Goal: Information Seeking & Learning: Learn about a topic

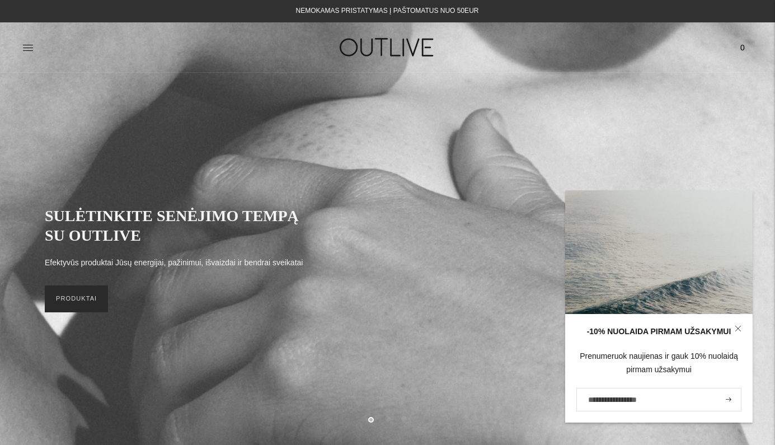
click at [96, 298] on link "PRODUKTAI" at bounding box center [76, 298] width 63 height 27
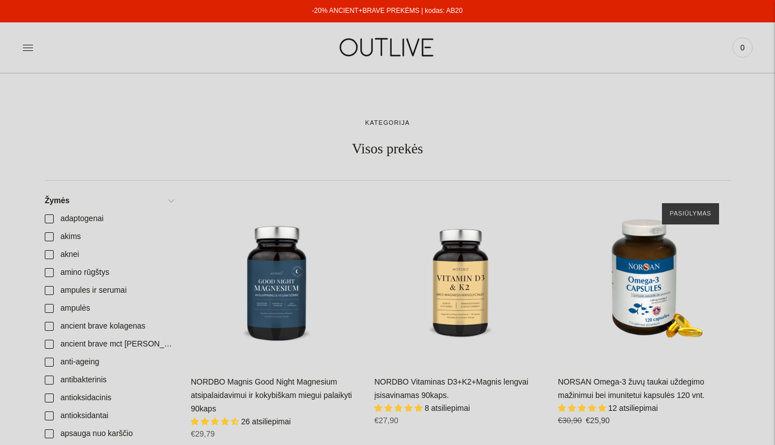
scroll to position [110, 0]
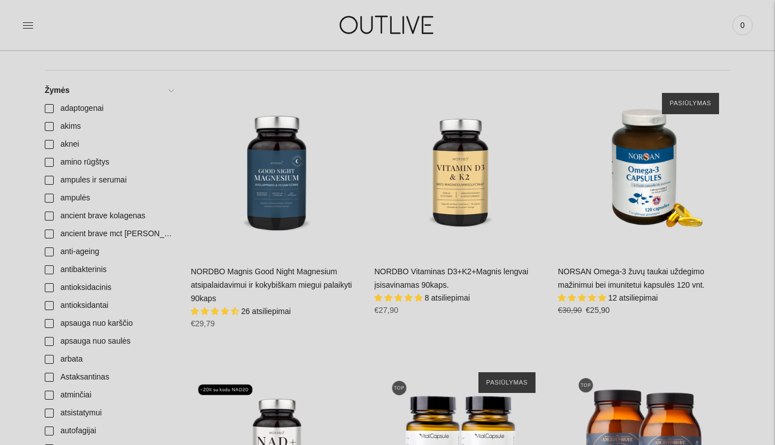
click at [432, 284] on link "NORDBO Vitaminas D3+K2+Magnis lengvai įsisavinamas 90kaps." at bounding box center [451, 278] width 154 height 22
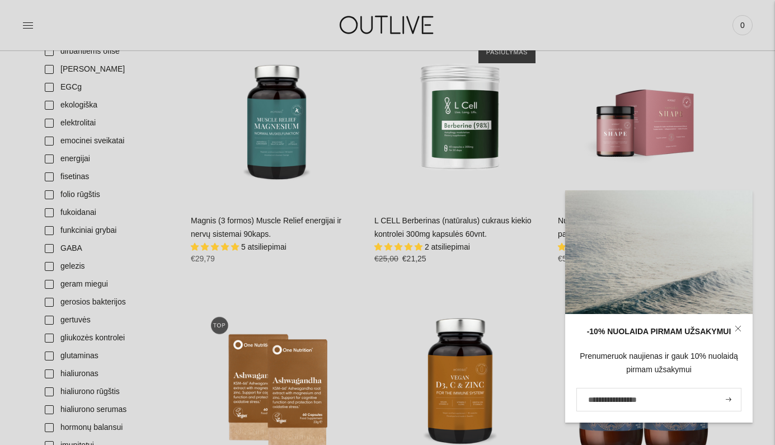
scroll to position [978, 0]
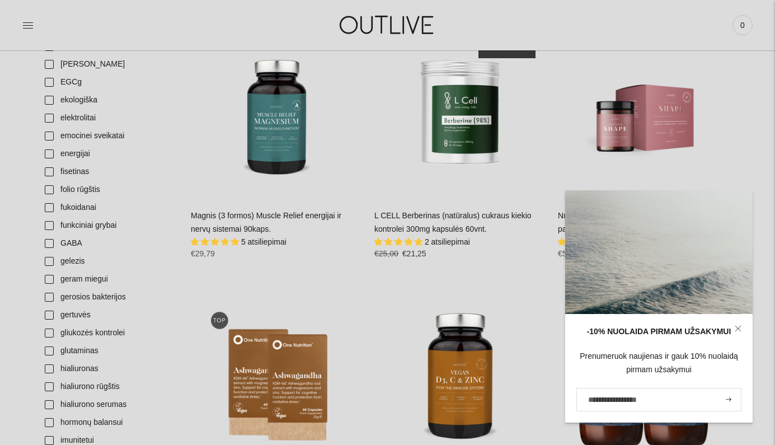
click at [269, 211] on link "Magnis (3 formos) Muscle Relief energijai ir nervų sistemai 90kaps." at bounding box center [266, 222] width 150 height 22
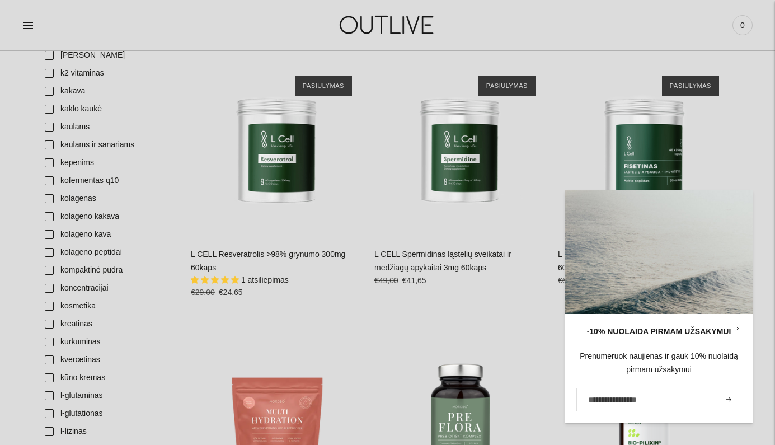
scroll to position [1472, 0]
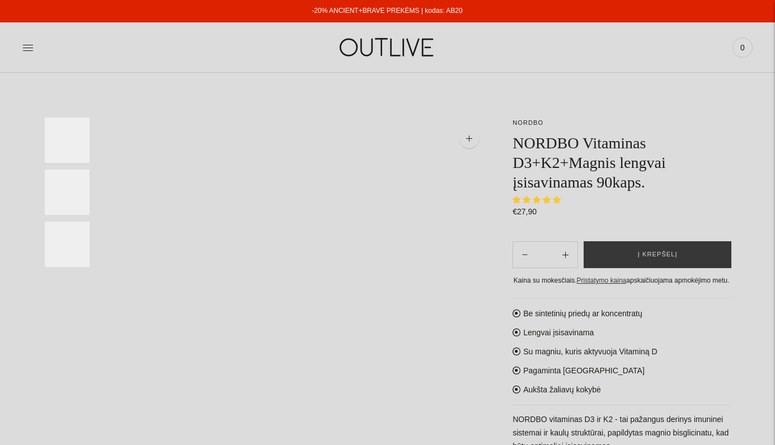
select select "**********"
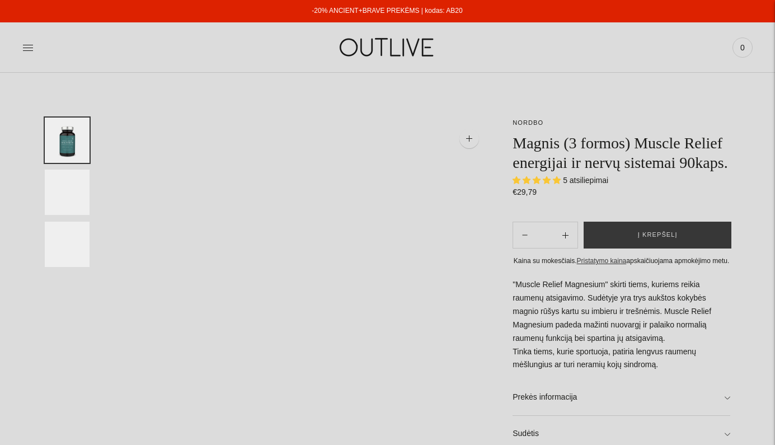
select select "**********"
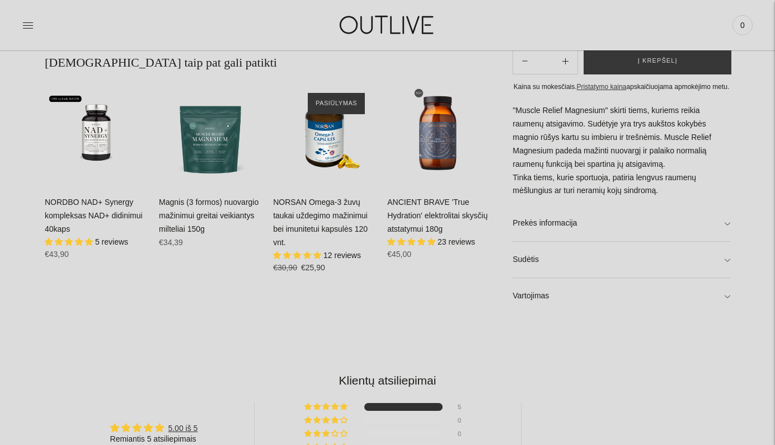
scroll to position [669, 0]
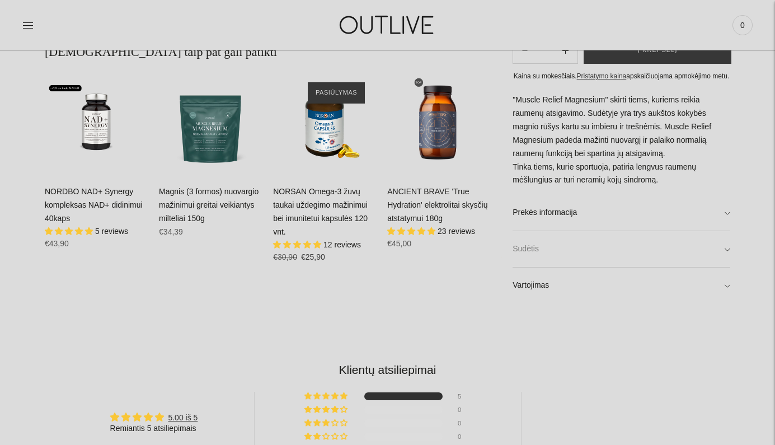
click at [682, 252] on link "Sudėtis" at bounding box center [621, 250] width 218 height 36
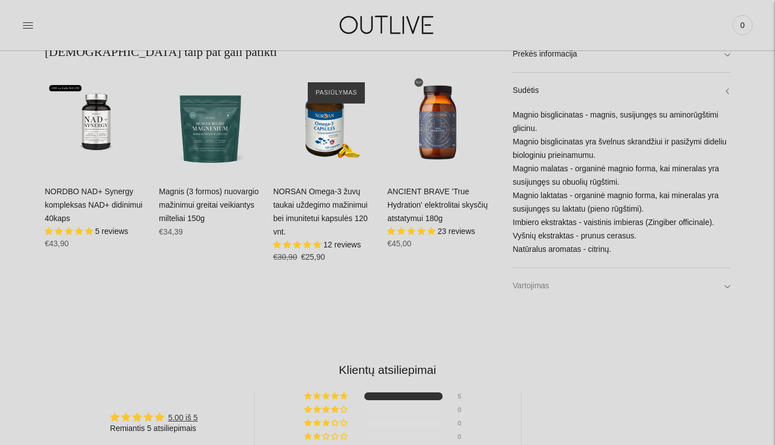
click at [646, 273] on link "Vartojimas" at bounding box center [621, 285] width 218 height 36
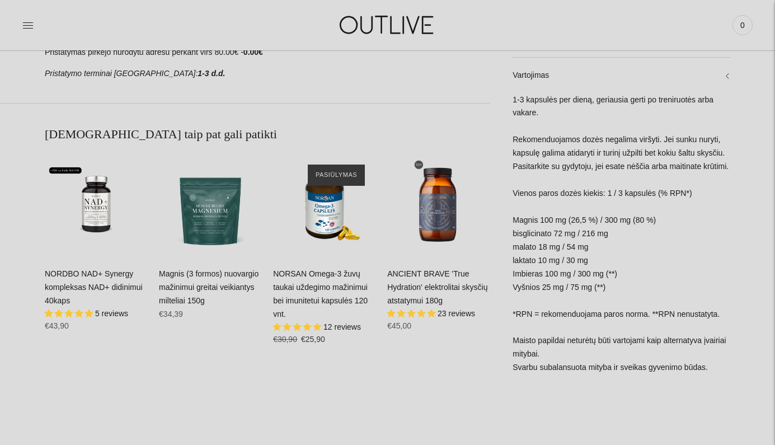
scroll to position [584, 0]
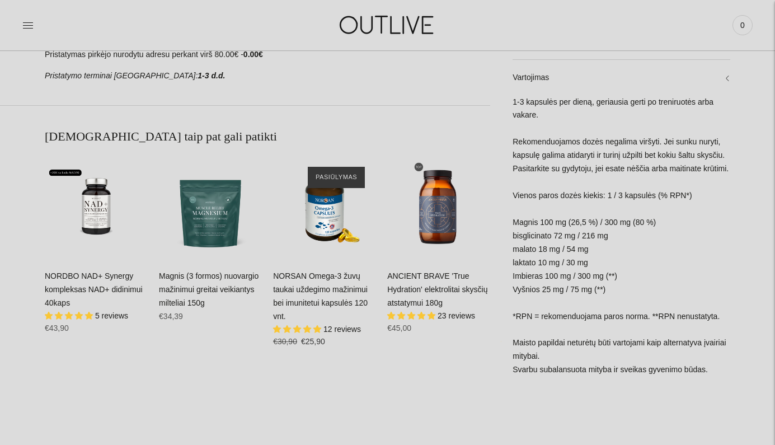
click at [331, 294] on link "NORSAN Omega-3 žuvų taukai uždegimo mažinimui bei imunitetui kapsulės 120 vnt." at bounding box center [320, 295] width 95 height 49
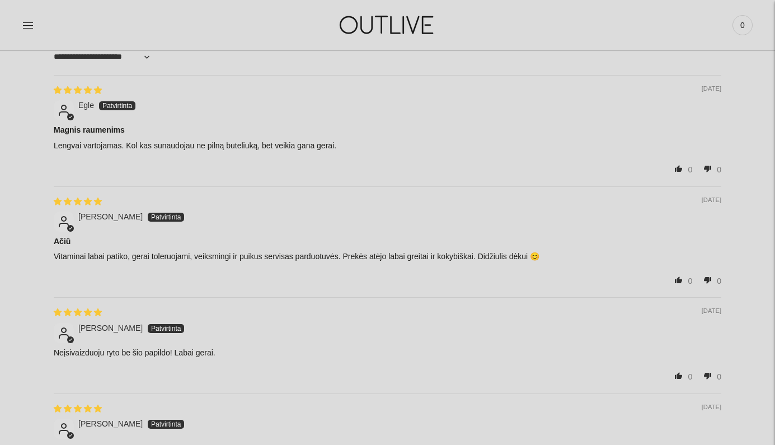
scroll to position [1086, 0]
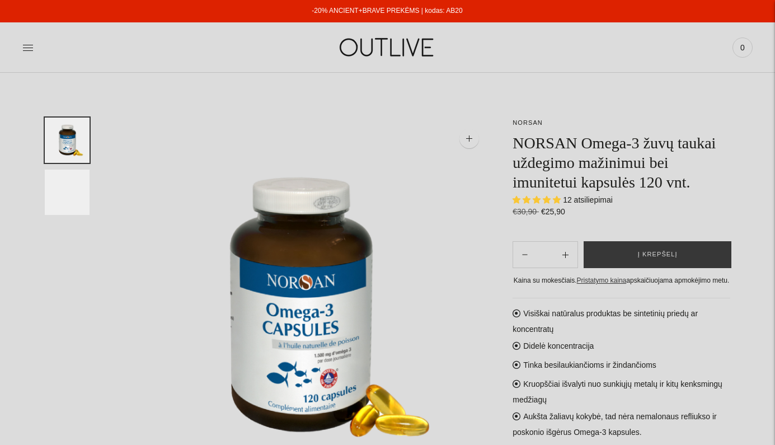
select select "**********"
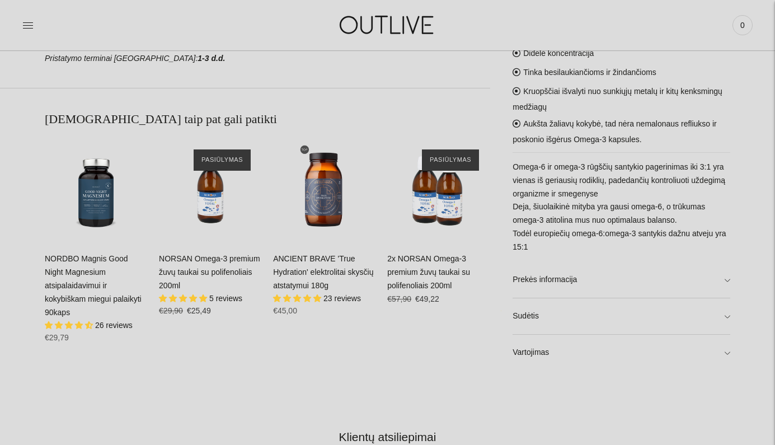
scroll to position [605, 0]
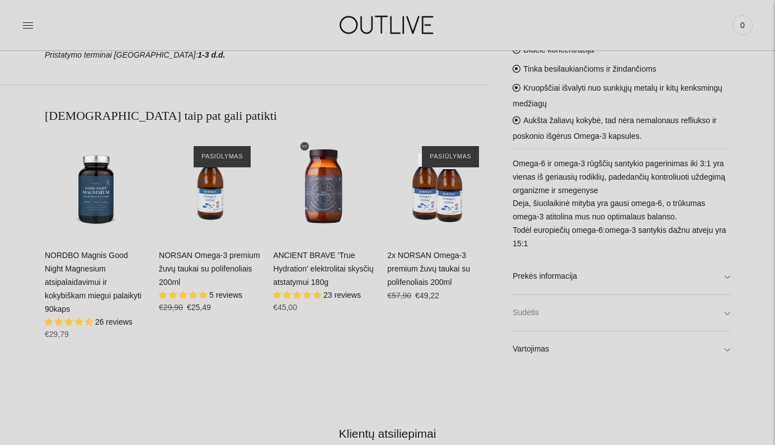
click at [720, 303] on link "Sudėtis" at bounding box center [621, 313] width 218 height 36
